Goal: Check status: Check status

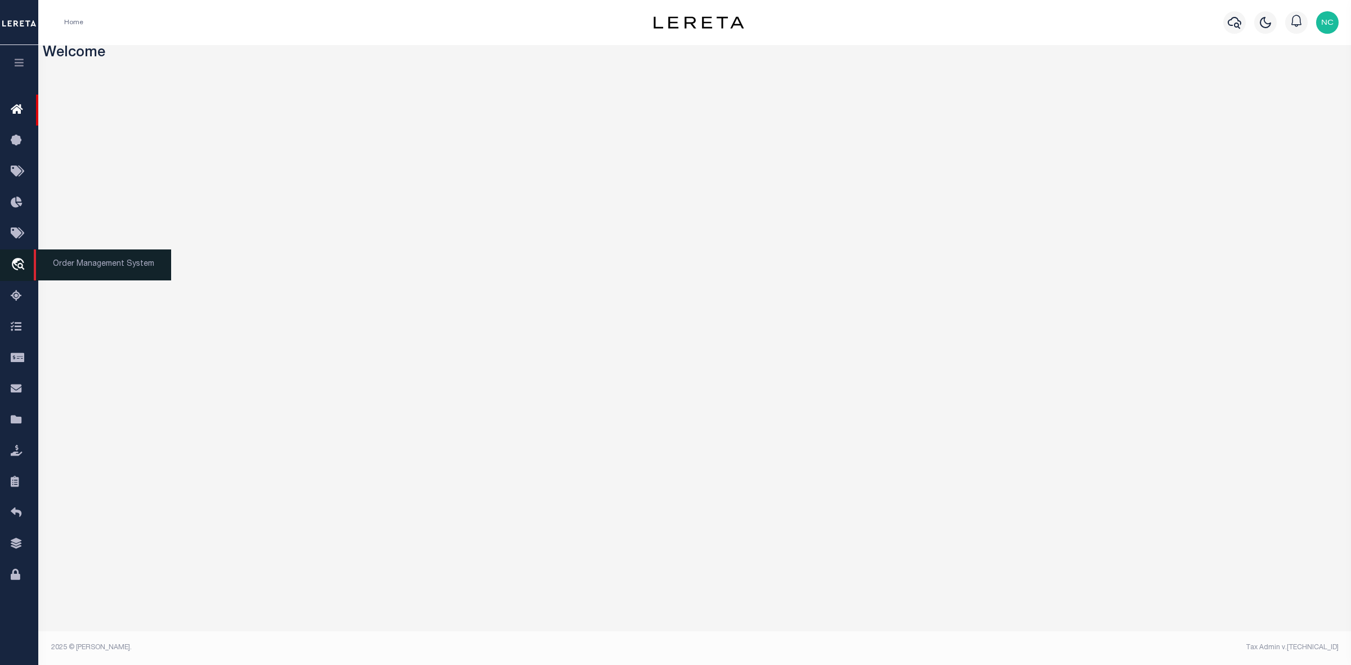
click at [15, 262] on icon "travel_explore" at bounding box center [20, 265] width 18 height 15
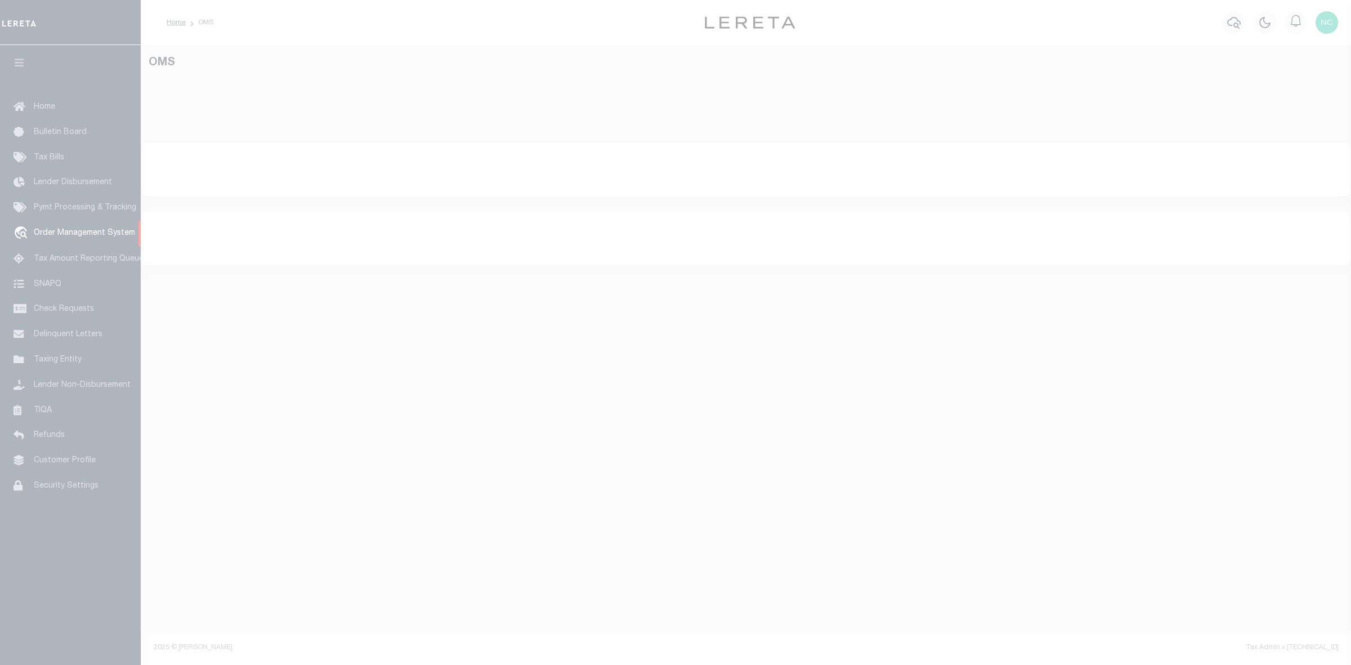
select select "200"
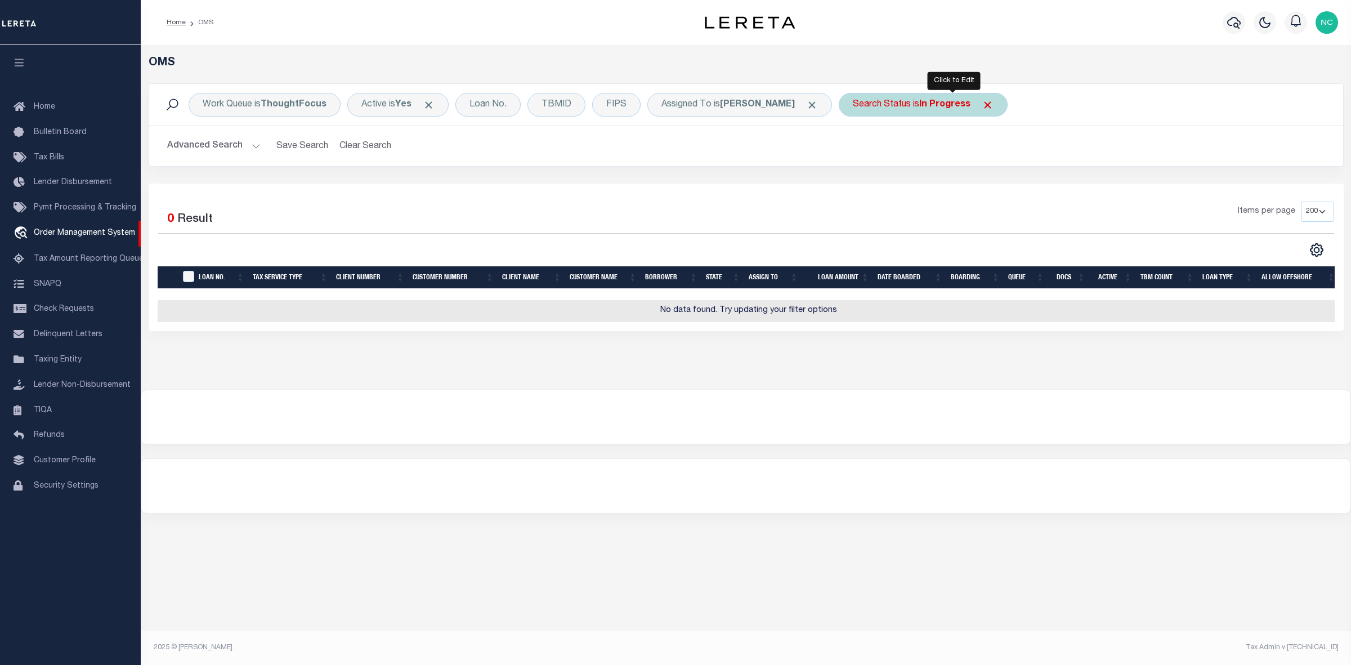
click at [965, 107] on b "In Progress" at bounding box center [944, 104] width 51 height 9
click at [947, 164] on select "Automated Search Bad Parcel Complete Duplicate Parcel High Dollar Reporting In …" at bounding box center [935, 159] width 165 height 21
select select "RD"
click at [883, 150] on select "Automated Search Bad Parcel Complete Duplicate Parcel High Dollar Reporting In …" at bounding box center [935, 159] width 165 height 21
click at [1019, 187] on input "Apply" at bounding box center [1001, 184] width 33 height 19
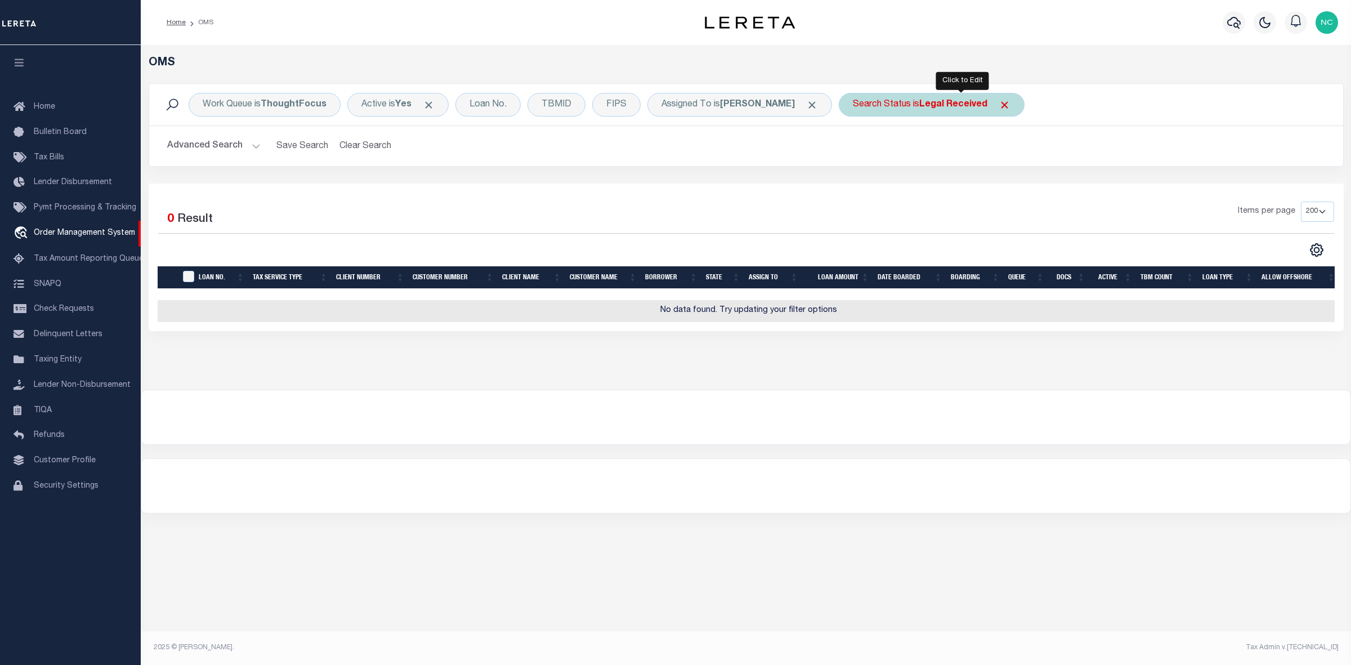
click at [980, 105] on b "Legal Received" at bounding box center [953, 104] width 68 height 9
select select "RD"
click at [1019, 186] on input "Apply" at bounding box center [1001, 184] width 33 height 19
click at [977, 106] on b "Legal Received" at bounding box center [953, 104] width 68 height 9
click at [934, 151] on select "Automated Search Bad Parcel Complete Duplicate Parcel High Dollar Reporting In …" at bounding box center [935, 159] width 165 height 21
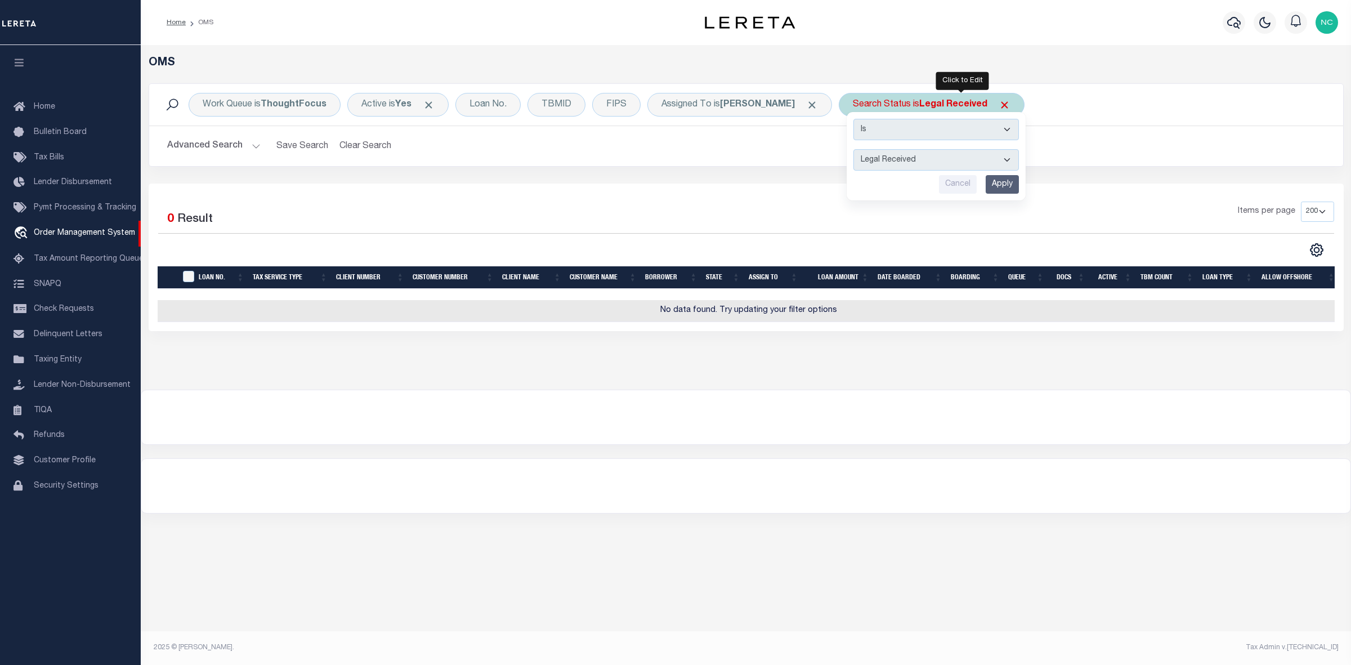
select select "IP"
click at [883, 150] on select "Automated Search Bad Parcel Complete Duplicate Parcel High Dollar Reporting In …" at bounding box center [935, 159] width 165 height 21
click at [1011, 183] on div "Cancel Apply" at bounding box center [935, 184] width 165 height 19
click at [1019, 183] on input "Apply" at bounding box center [1001, 184] width 33 height 19
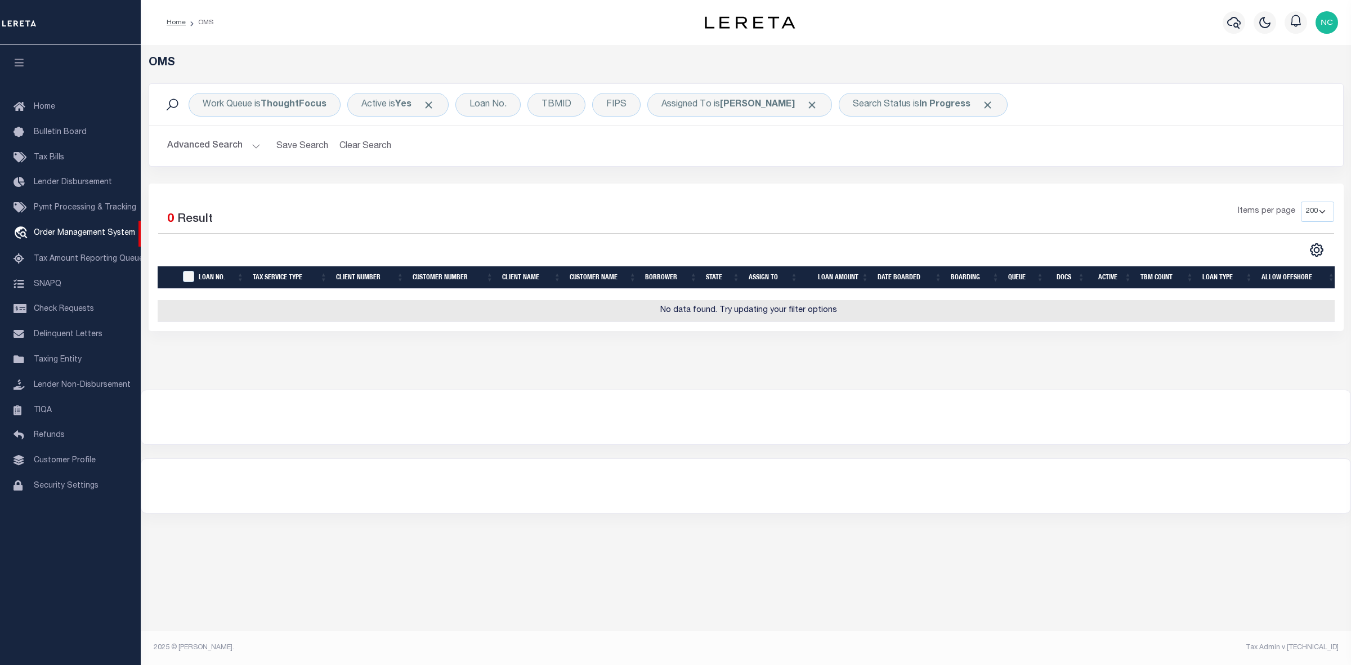
click at [861, 373] on div "OMS Work Queue is ThoughtFocus Active is Yes Loan No. TBMID FIPS Assigned To is…" at bounding box center [746, 217] width 1210 height 344
